Goal: Task Accomplishment & Management: Manage account settings

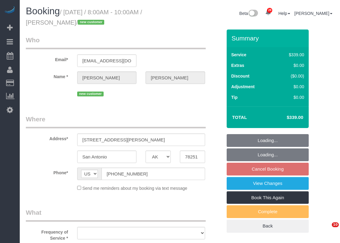
select select "[GEOGRAPHIC_DATA]"
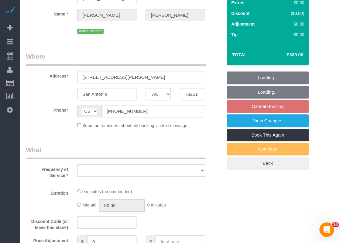
select select "object:5009"
select select "3"
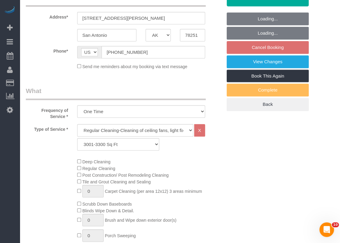
select select "object:5071"
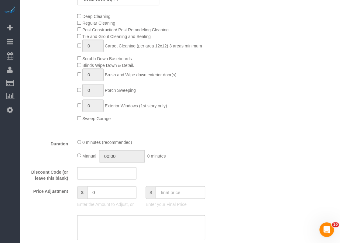
select select "string:fspay-c3e4563a-d844-46c5-ad86-200c6736af6c"
select select "spot68"
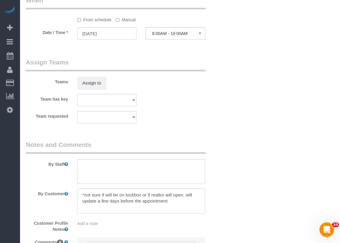
scroll to position [638, 0]
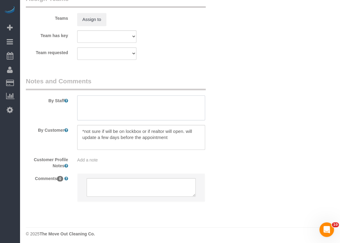
click at [145, 107] on textarea at bounding box center [141, 107] width 128 height 25
type textarea "*Will open at 9am"
drag, startPoint x: 189, startPoint y: 144, endPoint x: 43, endPoint y: 127, distance: 147.3
click at [43, 127] on div "By Customer" at bounding box center [123, 137] width 205 height 25
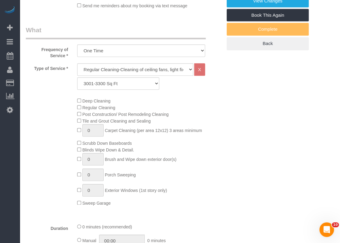
scroll to position [61, 0]
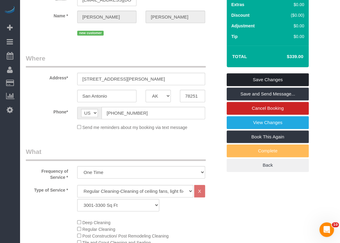
click at [254, 78] on link "Save Changes" at bounding box center [267, 79] width 82 height 13
